Goal: Navigation & Orientation: Find specific page/section

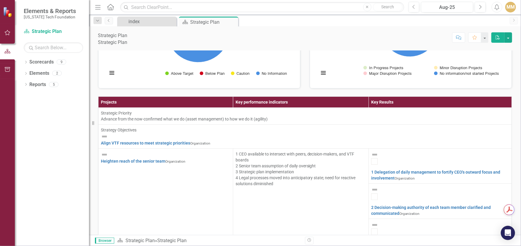
scroll to position [415, 0]
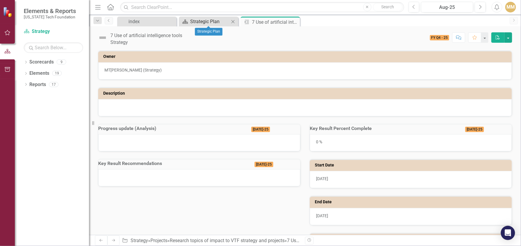
click at [206, 23] on div "Strategic Plan" at bounding box center [209, 21] width 39 height 7
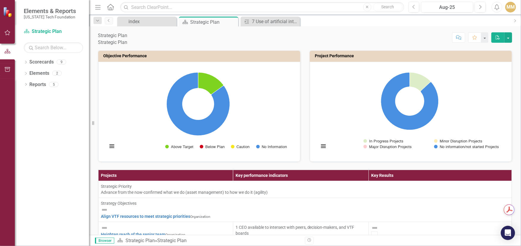
scroll to position [89, 0]
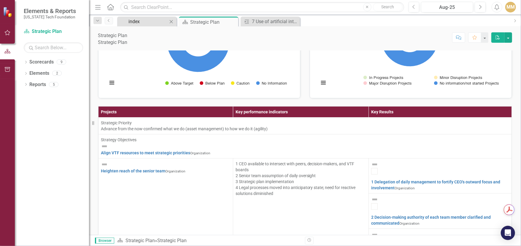
click at [142, 24] on div "index" at bounding box center [147, 21] width 39 height 7
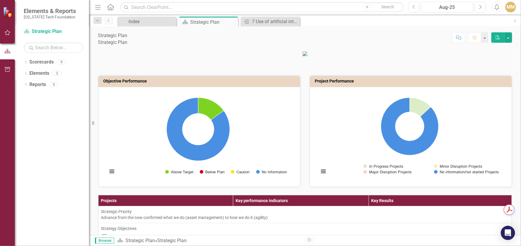
scroll to position [89, 0]
click at [511, 7] on div "MM" at bounding box center [510, 7] width 11 height 11
